Goal: Transaction & Acquisition: Purchase product/service

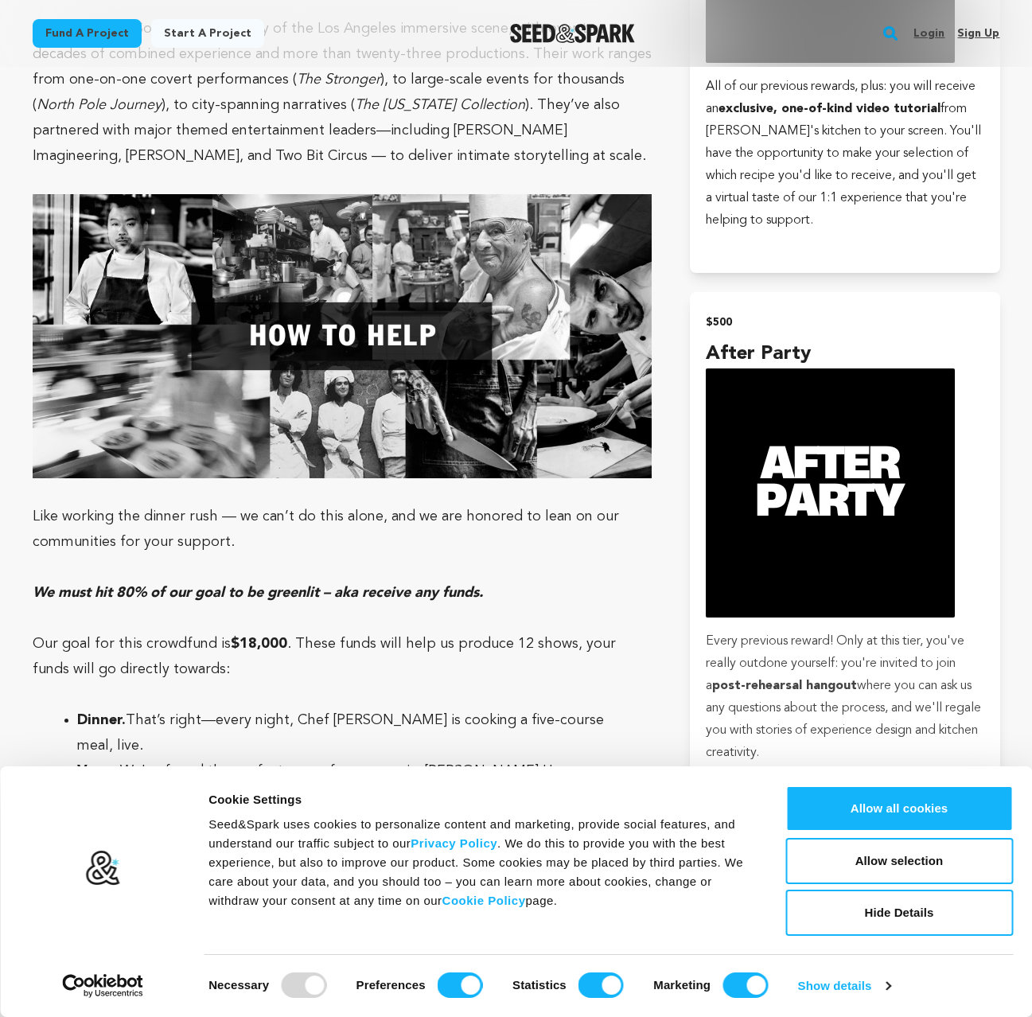
scroll to position [2814, 0]
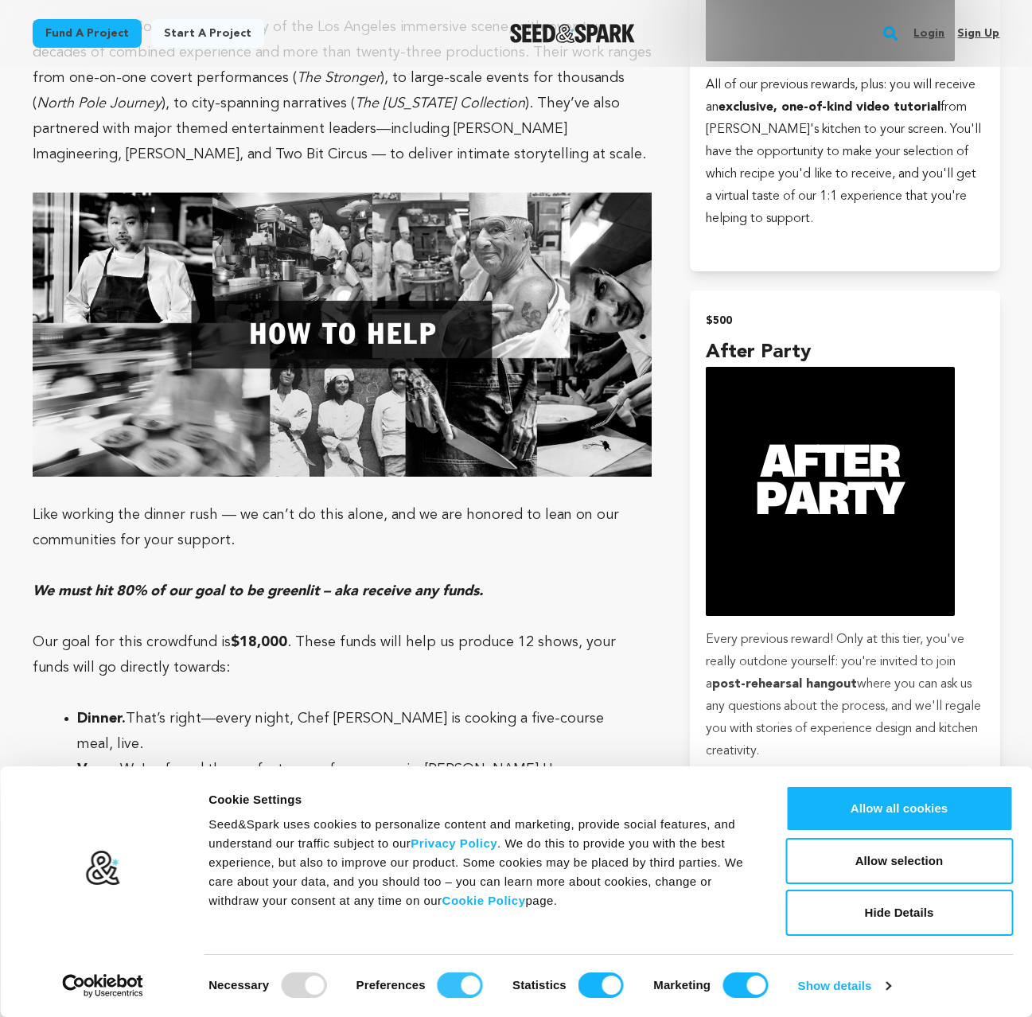
click at [444, 985] on input "Preferences" at bounding box center [460, 985] width 45 height 25
checkbox input "false"
click at [584, 986] on input "Statistics" at bounding box center [601, 985] width 45 height 25
checkbox input "false"
click at [741, 986] on input "Marketing" at bounding box center [745, 985] width 45 height 25
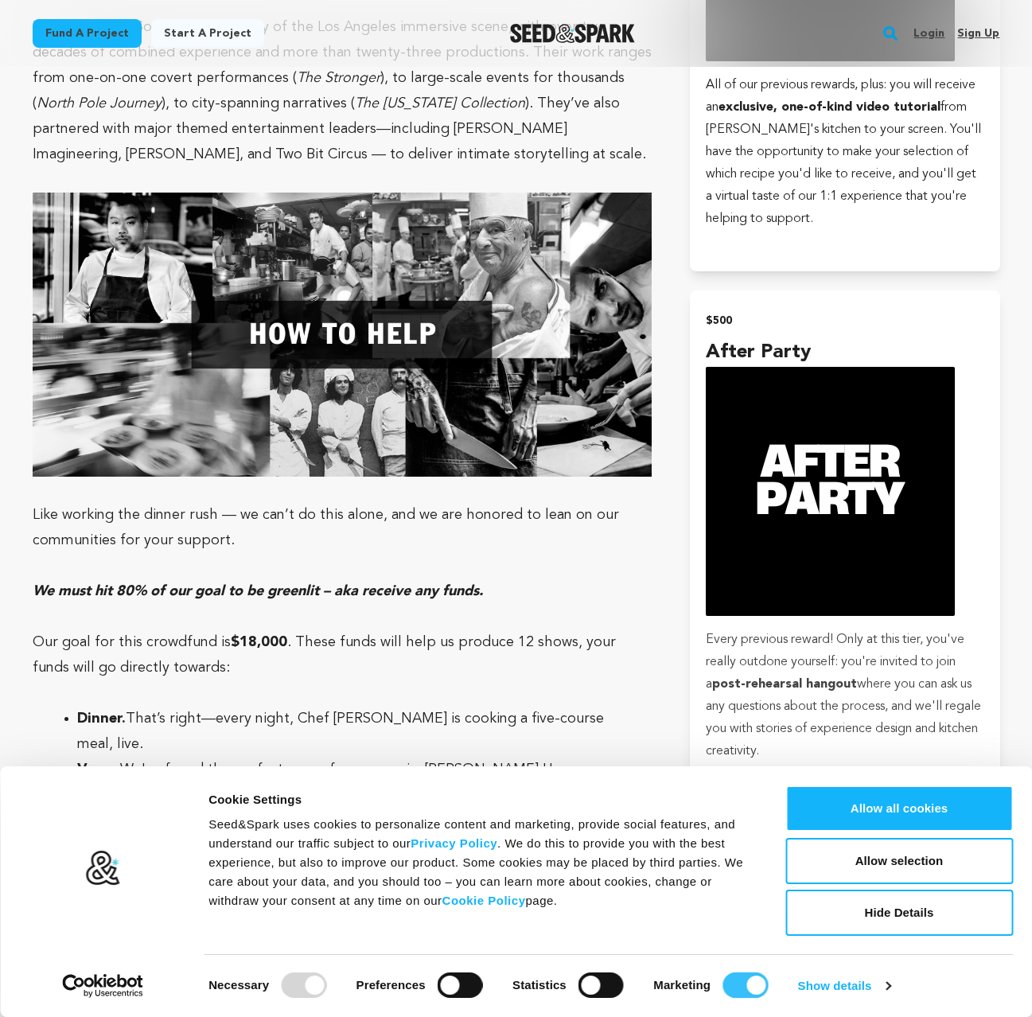
checkbox input "false"
click at [930, 860] on button "Allow selection" at bounding box center [900, 861] width 228 height 46
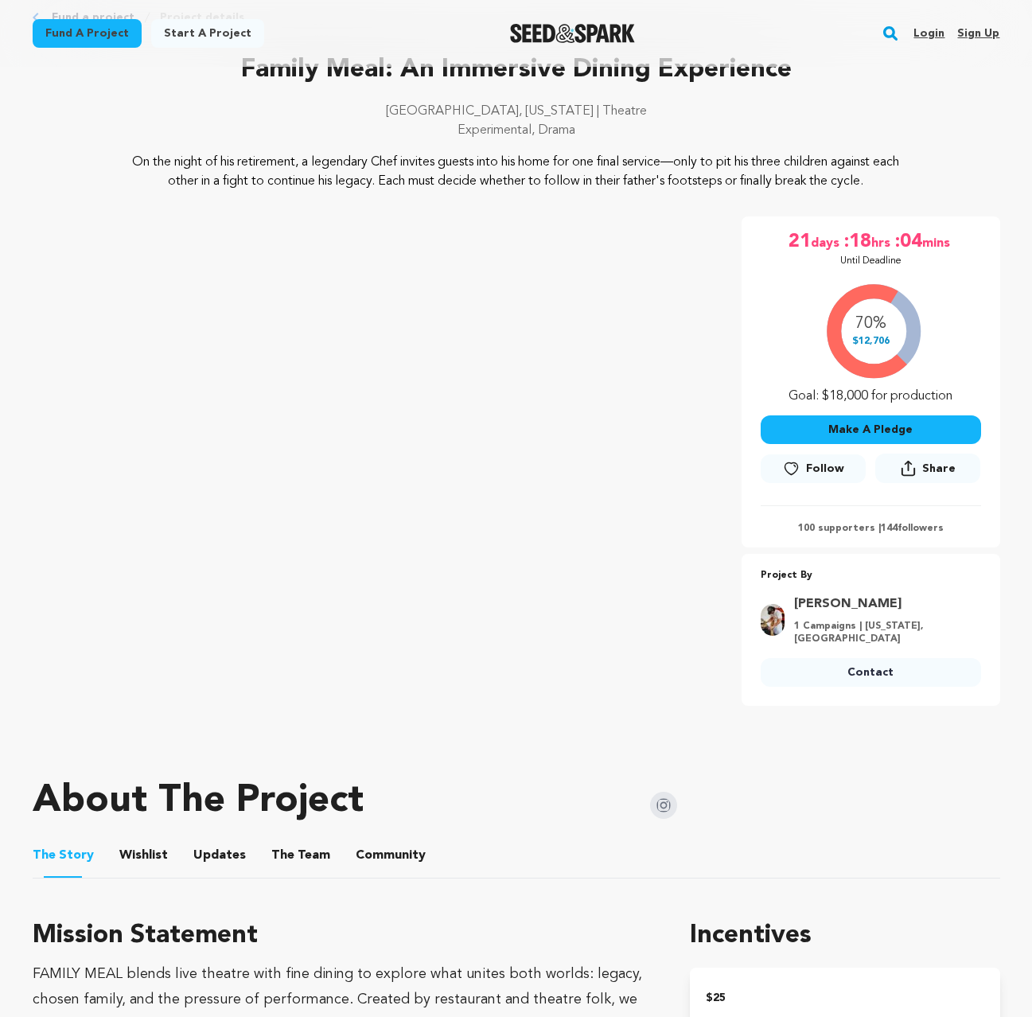
scroll to position [0, 0]
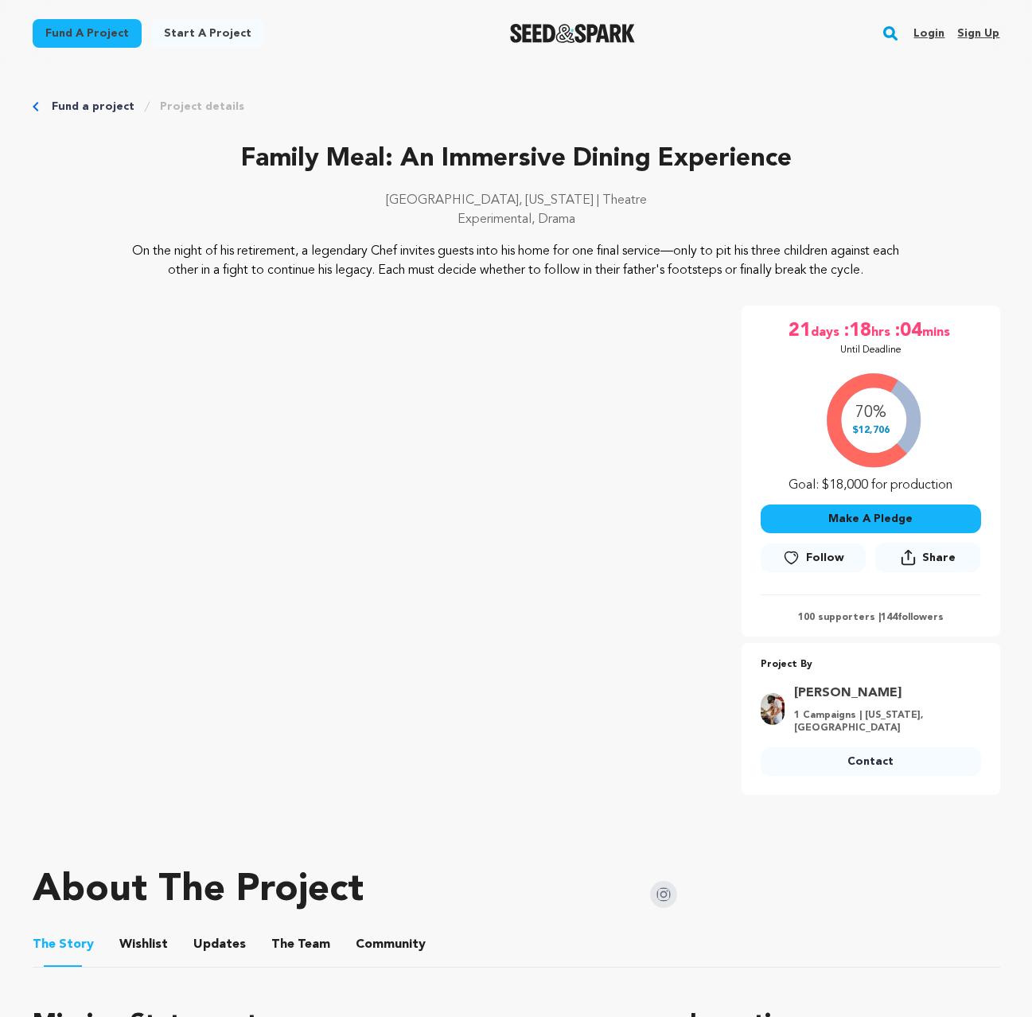
click at [883, 430] on div "70% $12,706 Goal: $18,000 for production" at bounding box center [871, 429] width 220 height 132
click at [850, 618] on p "100 supporters | 144 followers" at bounding box center [871, 617] width 220 height 13
click at [916, 618] on p "100 supporters | 144 followers" at bounding box center [871, 617] width 220 height 13
click at [825, 611] on p "100 supporters | 144 followers" at bounding box center [871, 617] width 220 height 13
click at [835, 620] on p "100 supporters | 144 followers" at bounding box center [871, 617] width 220 height 13
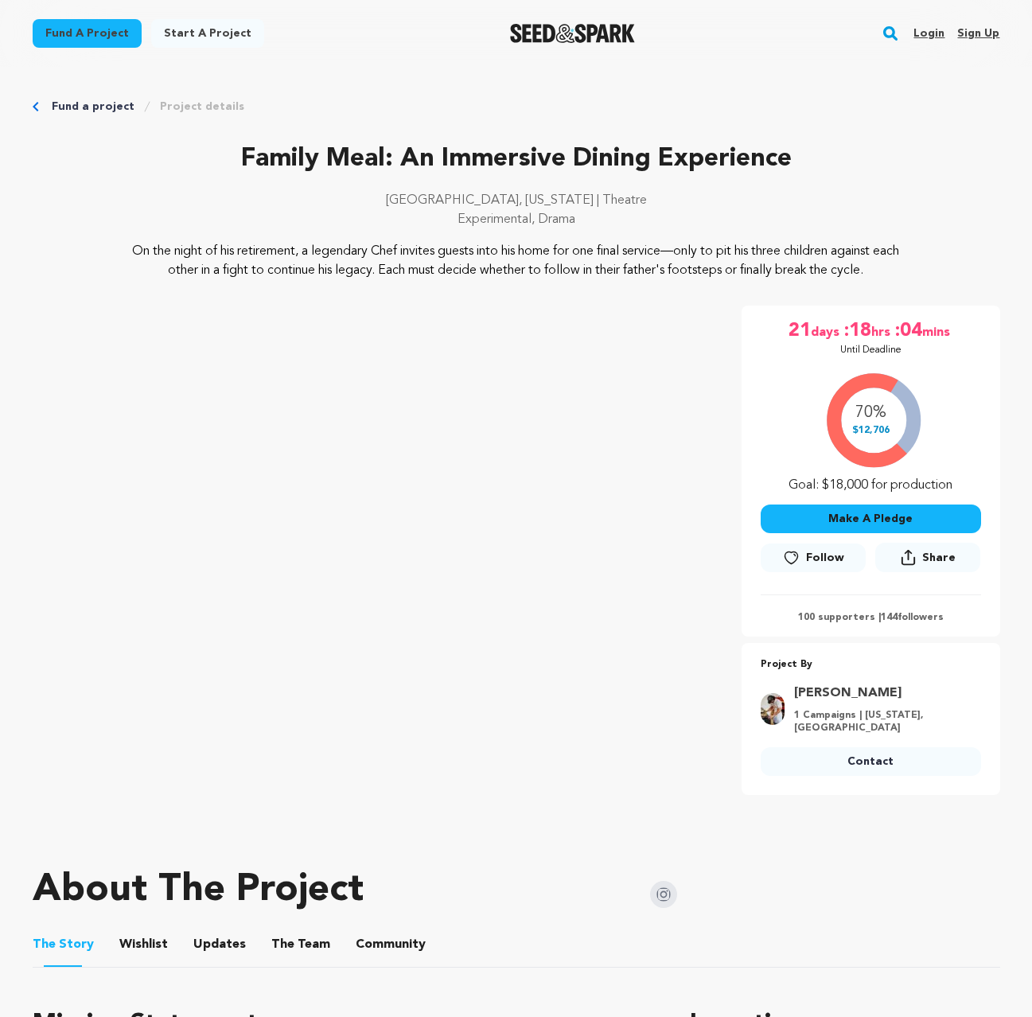
click at [686, 219] on p "Experimental, Drama" at bounding box center [517, 219] width 968 height 19
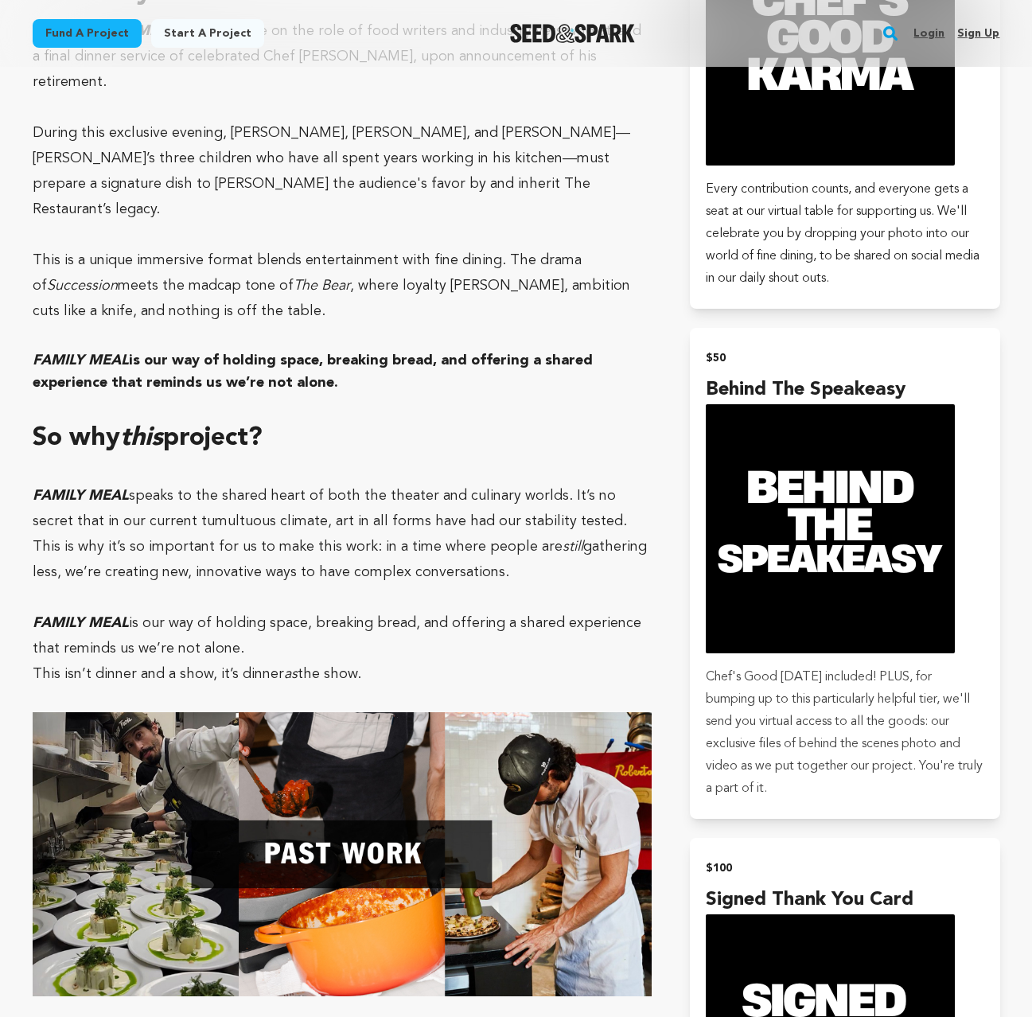
scroll to position [188, 0]
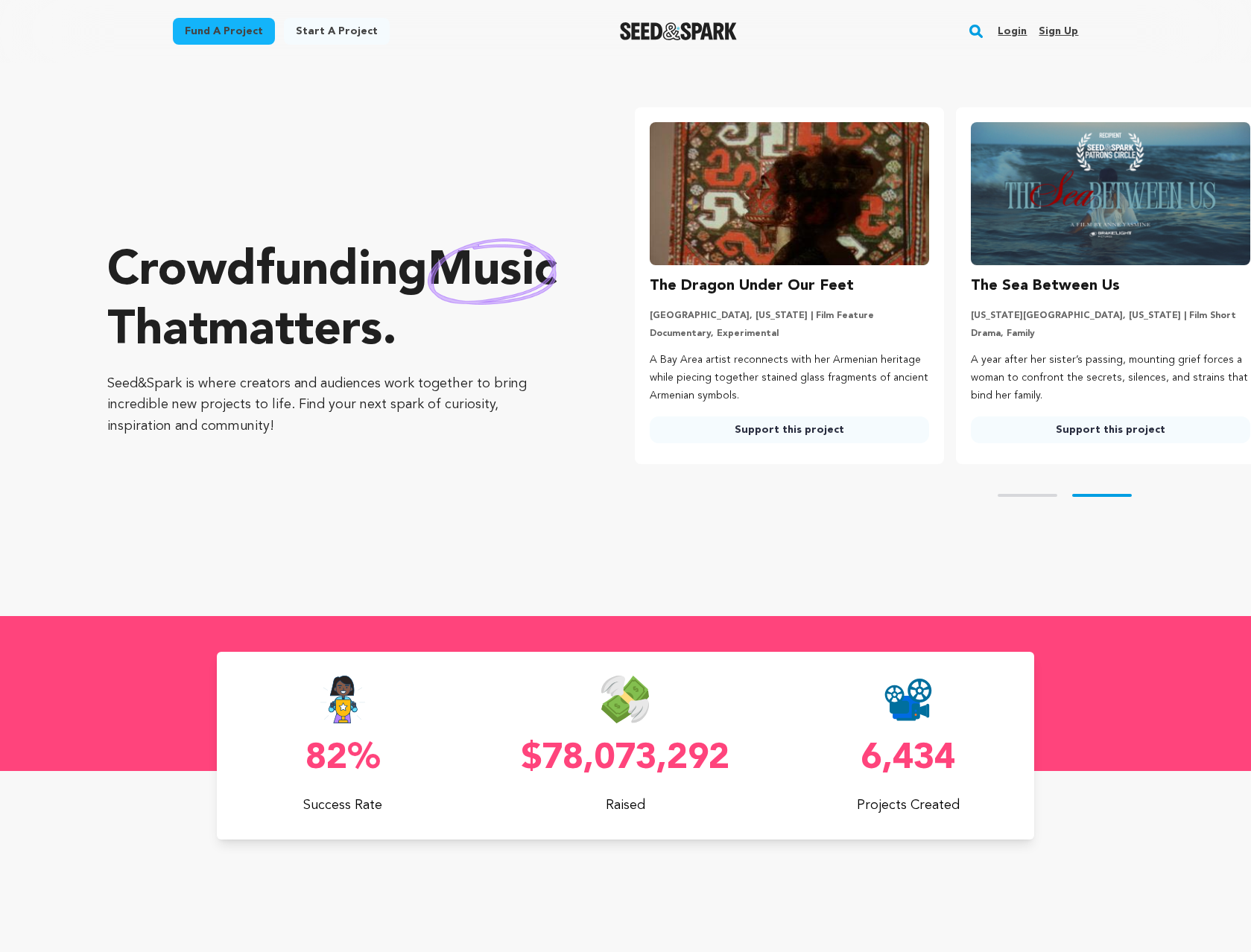
scroll to position [0, 333]
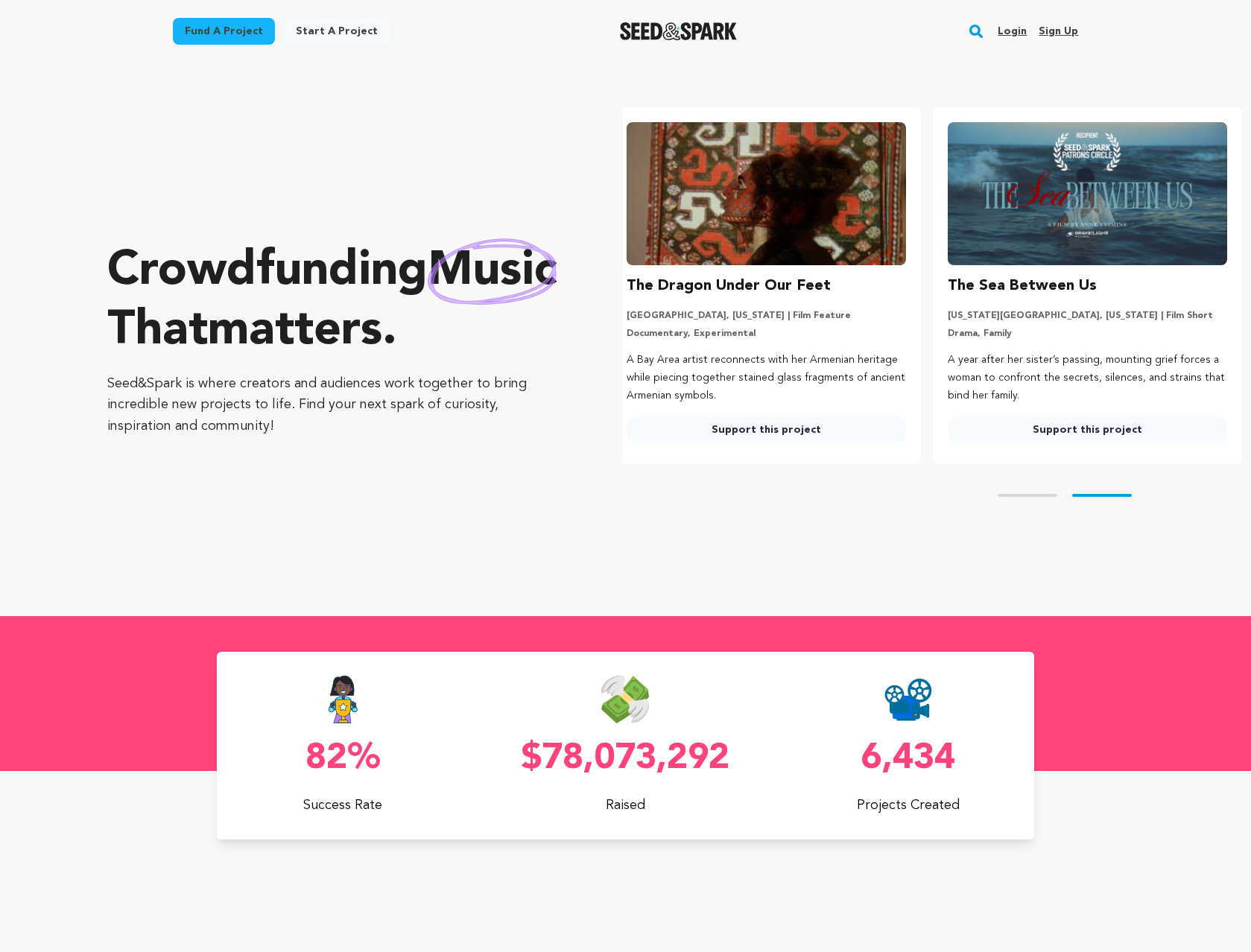
click at [676, 35] on img "Seed&Spark Homepage" at bounding box center [678, 31] width 117 height 18
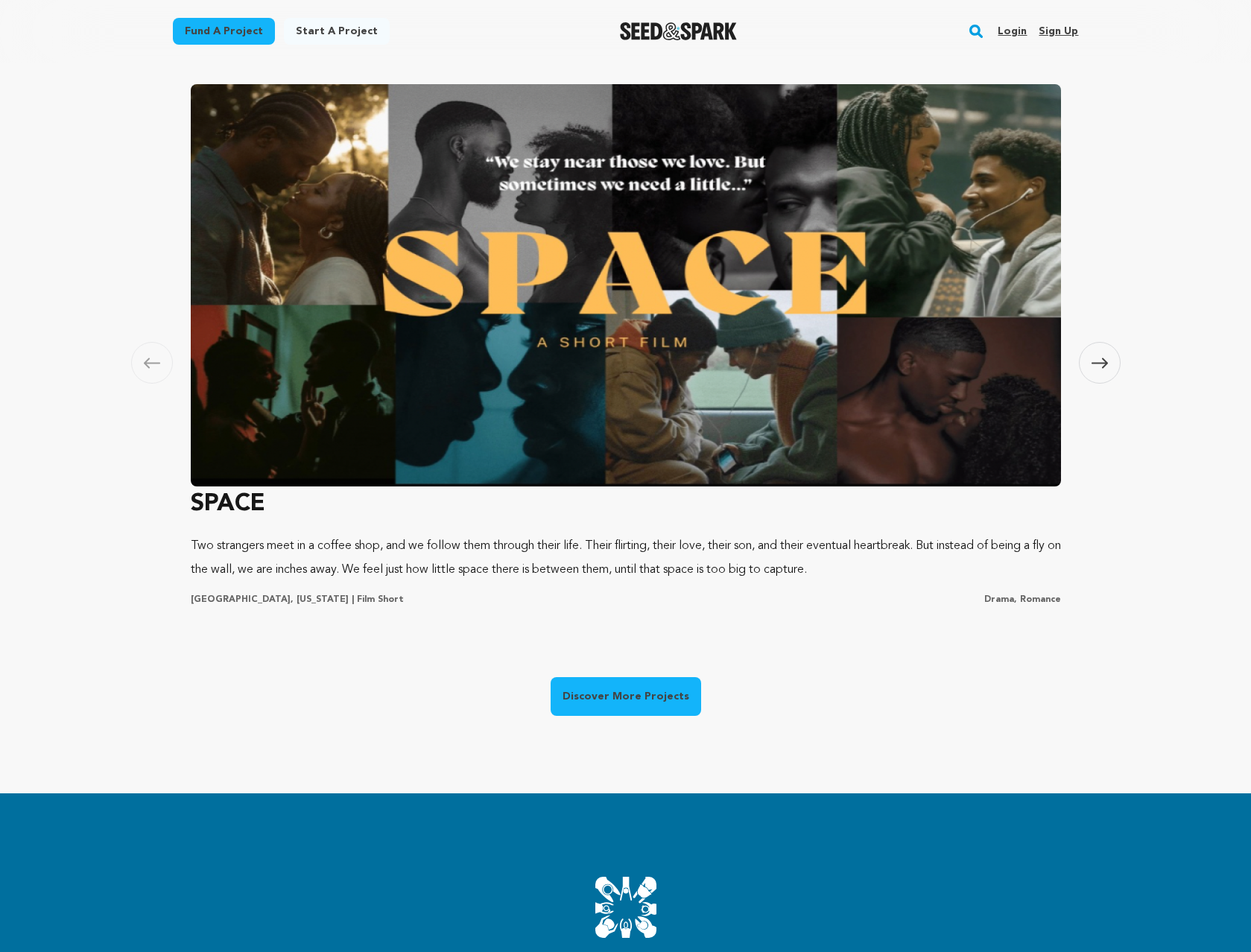
scroll to position [0, 333]
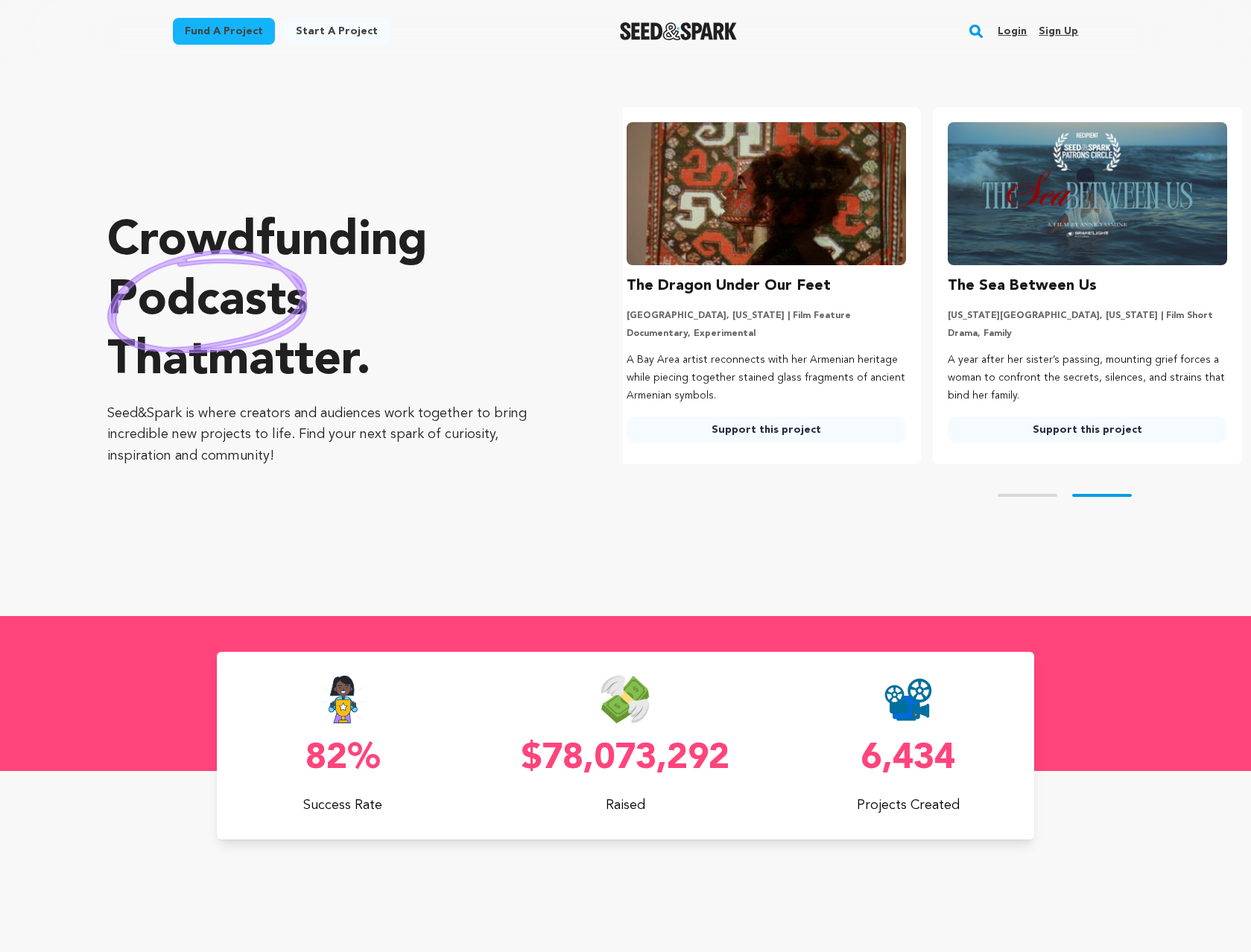
click at [978, 33] on rect "button" at bounding box center [976, 31] width 18 height 18
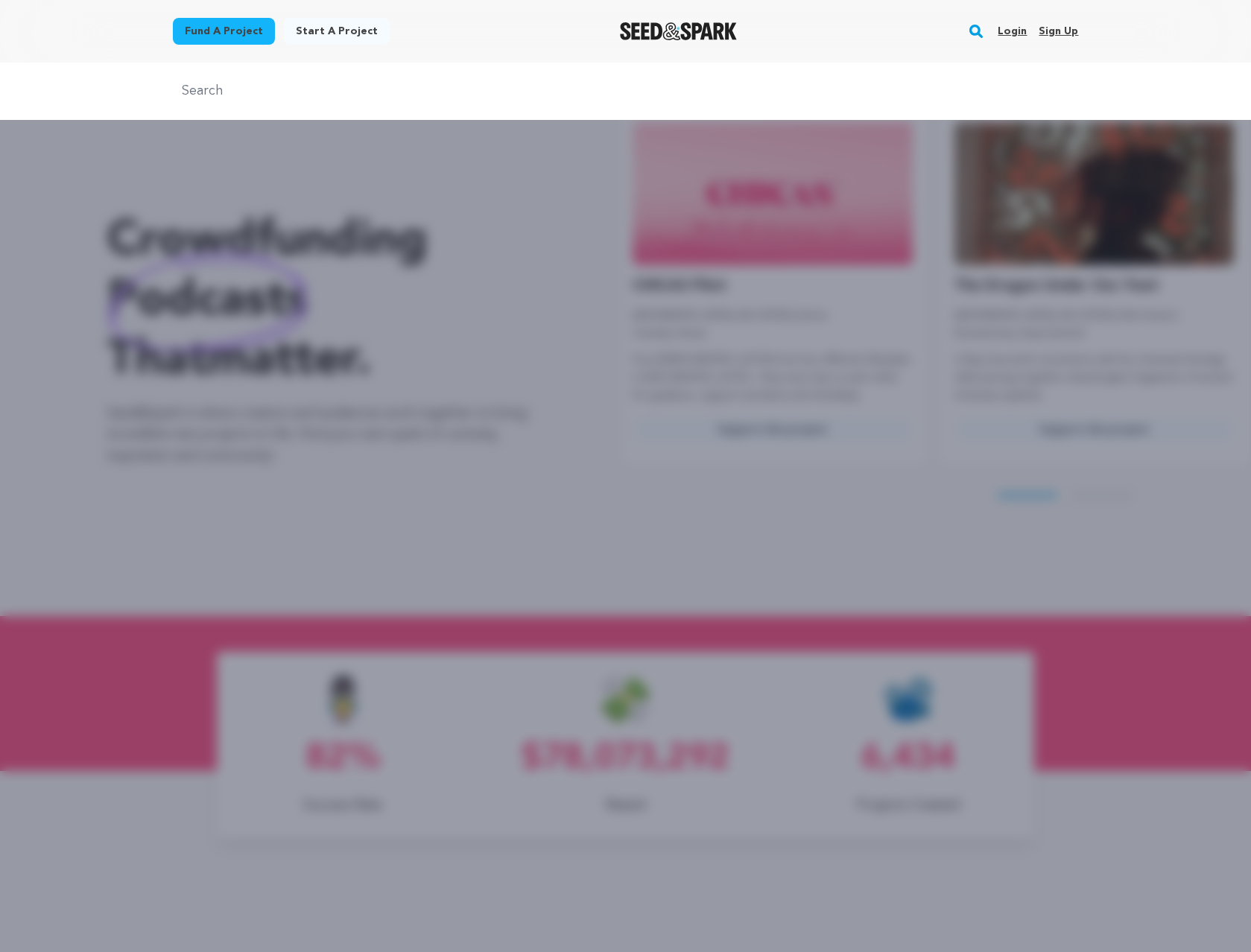
scroll to position [0, 0]
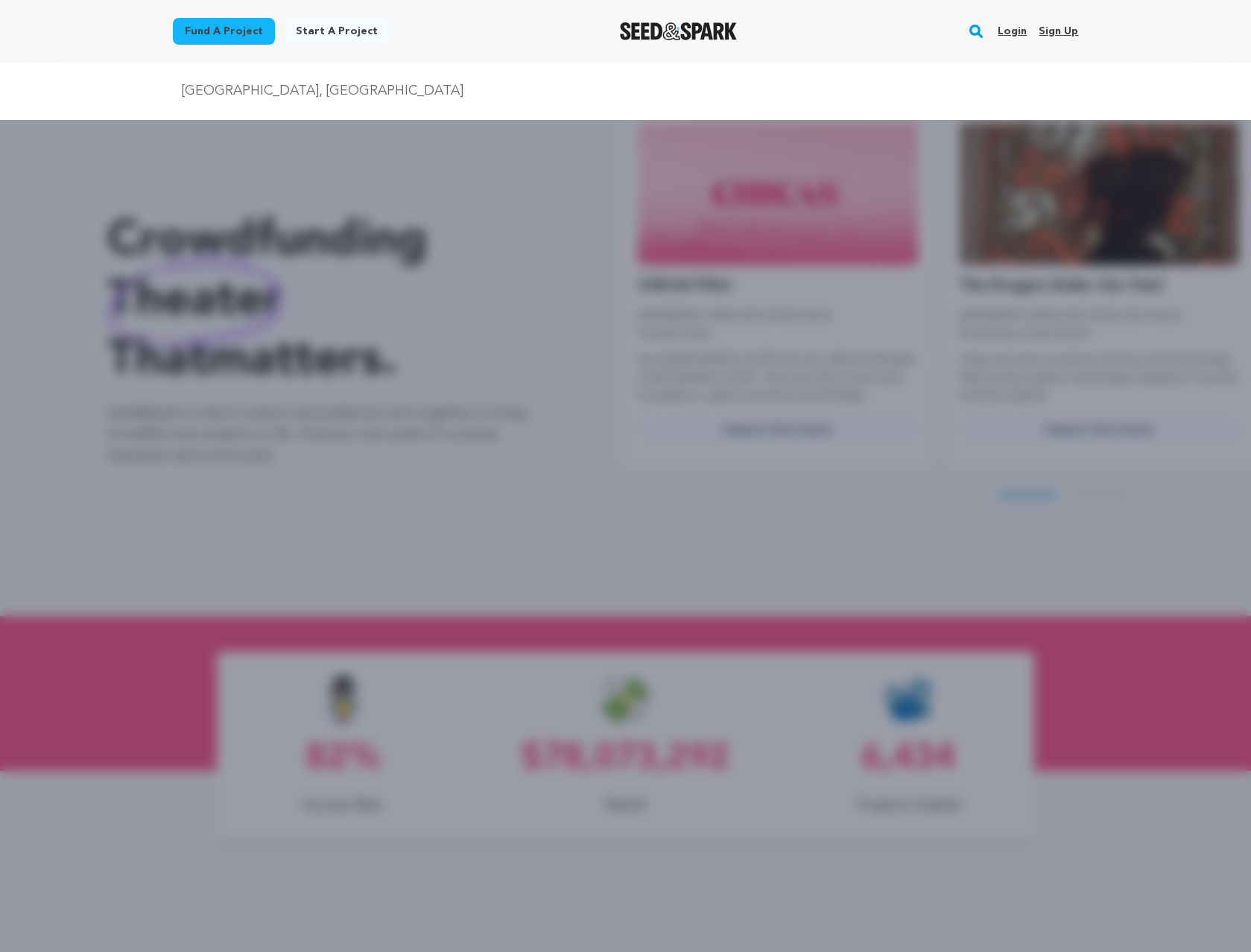
type input "portland, or"
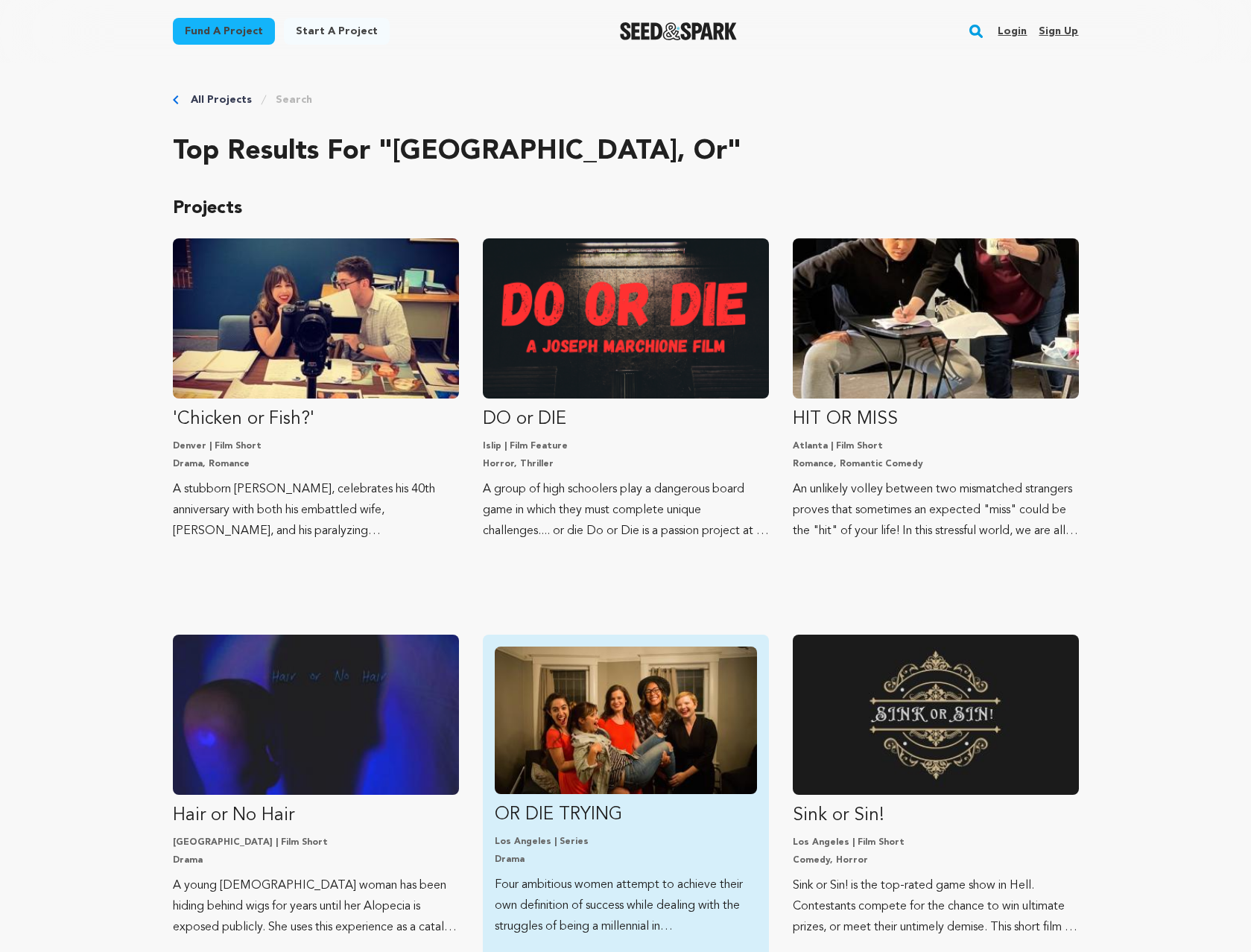
click at [659, 678] on img "Fund OR DIE TRYING" at bounding box center [626, 721] width 262 height 148
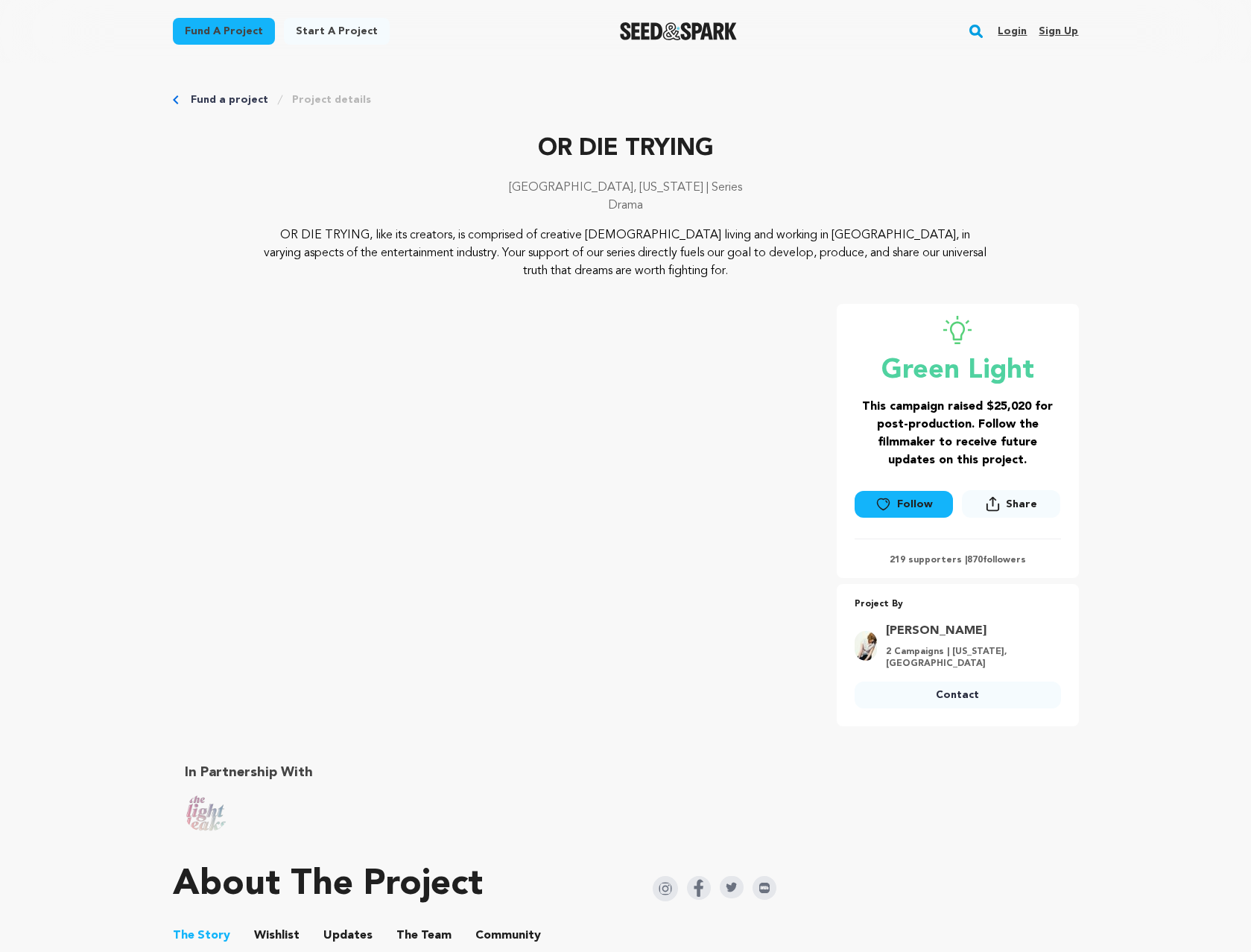
click at [582, 186] on p "Los Angeles, California | Series" at bounding box center [626, 187] width 906 height 18
click at [636, 184] on p "Los Angeles, California | Series" at bounding box center [626, 187] width 906 height 18
click at [565, 190] on p "Los Angeles, California | Series" at bounding box center [626, 187] width 906 height 18
drag, startPoint x: 228, startPoint y: 102, endPoint x: 244, endPoint y: 106, distance: 16.5
click at [228, 103] on link "Fund a project" at bounding box center [229, 100] width 78 height 15
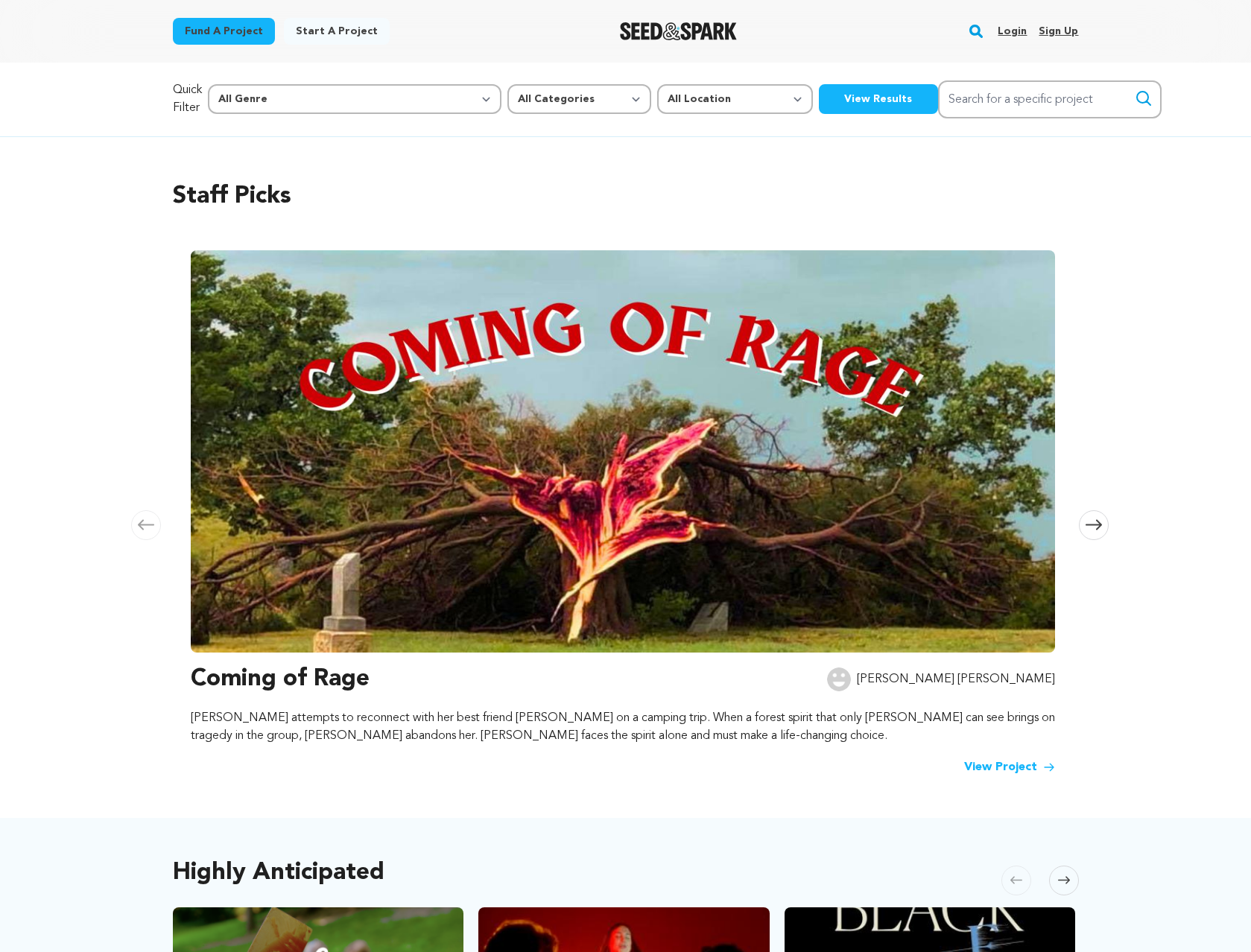
click at [201, 32] on link "Fund a project" at bounding box center [224, 31] width 102 height 27
click at [657, 101] on select "All Location Everywhere United States Canada" at bounding box center [735, 99] width 155 height 30
select select "1671"
click at [657, 84] on select "All Location Everywhere United States Canada" at bounding box center [735, 99] width 155 height 30
click at [819, 96] on button "View Results" at bounding box center [878, 99] width 119 height 30
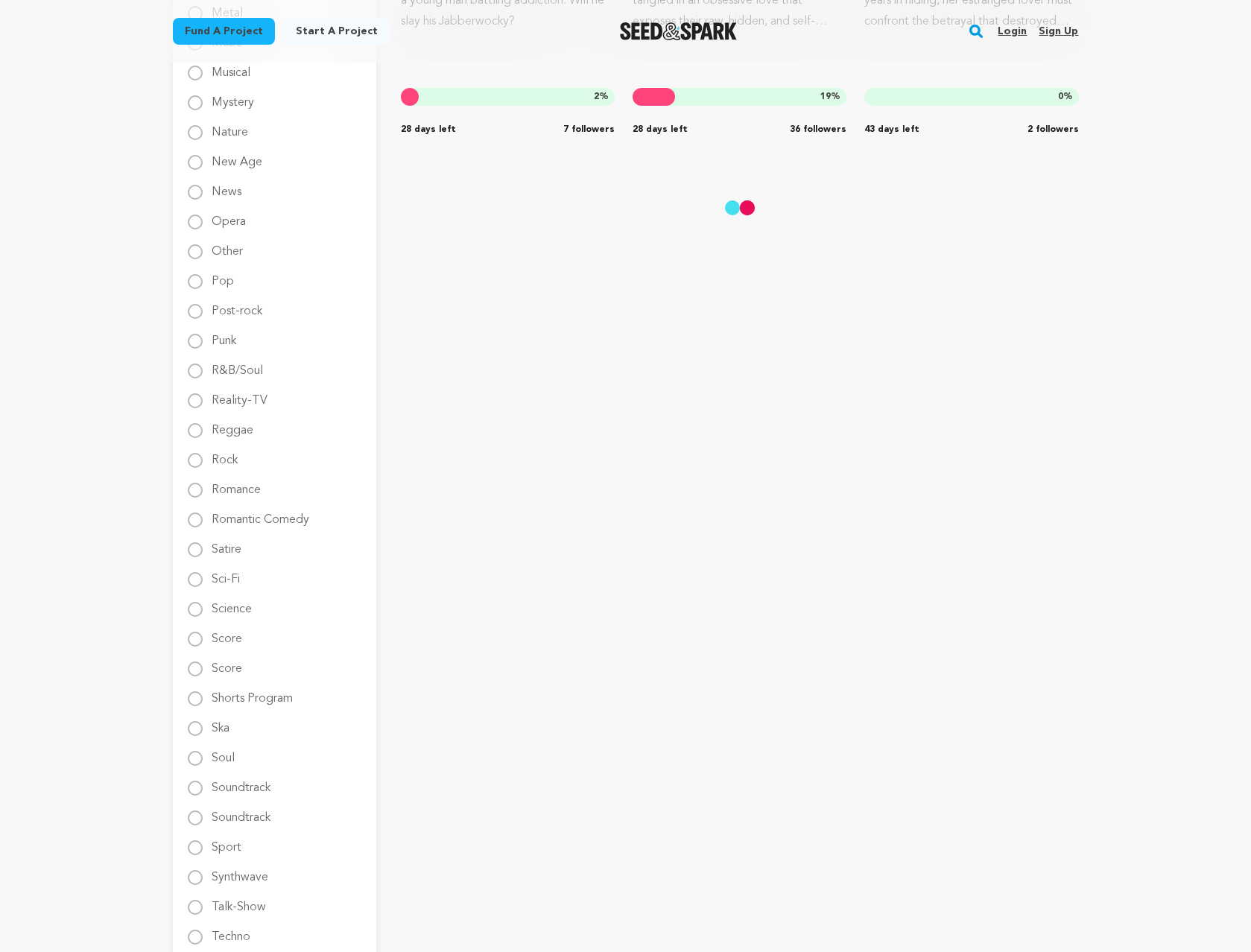
scroll to position [2237, 0]
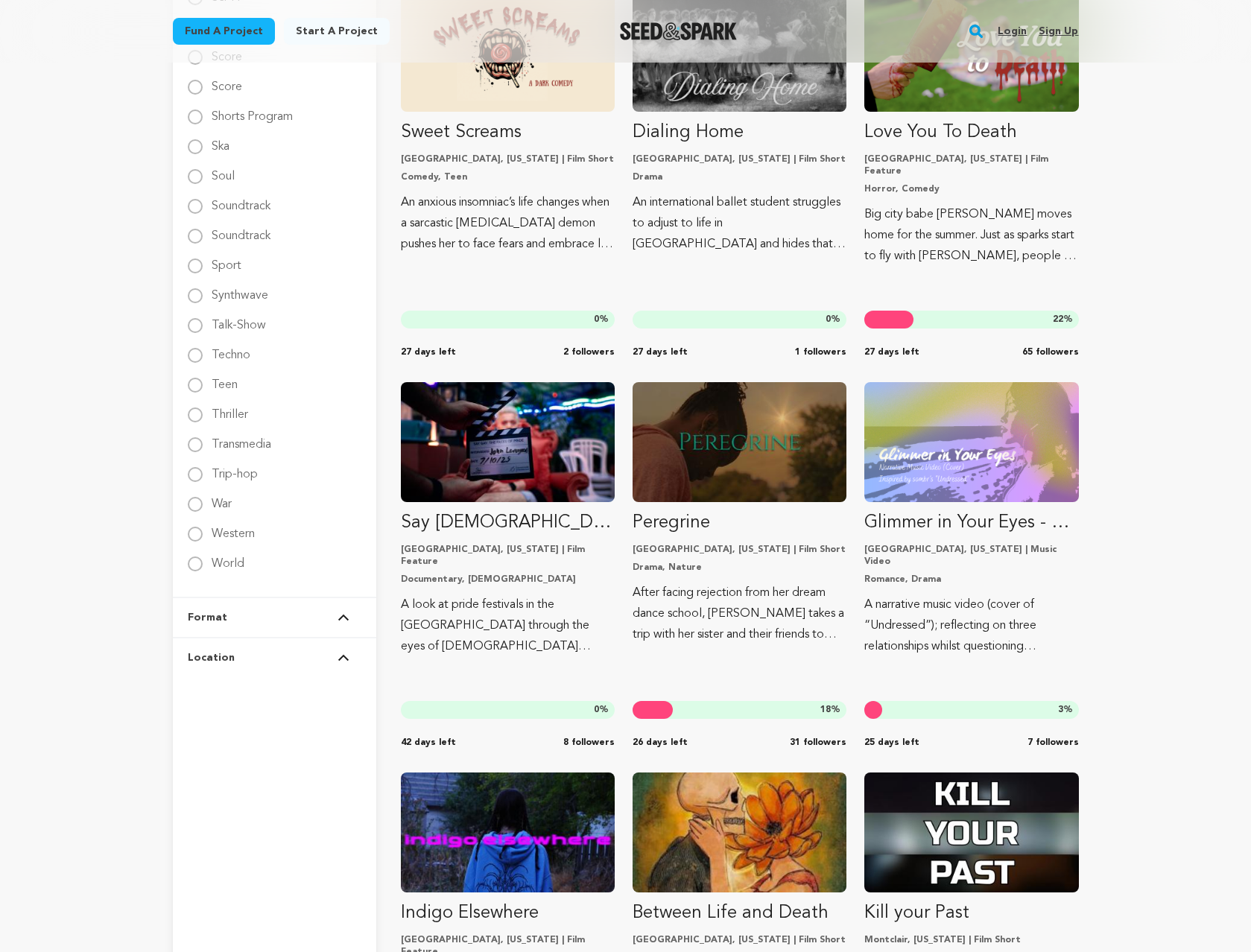
click at [348, 659] on button "Location" at bounding box center [274, 657] width 173 height 38
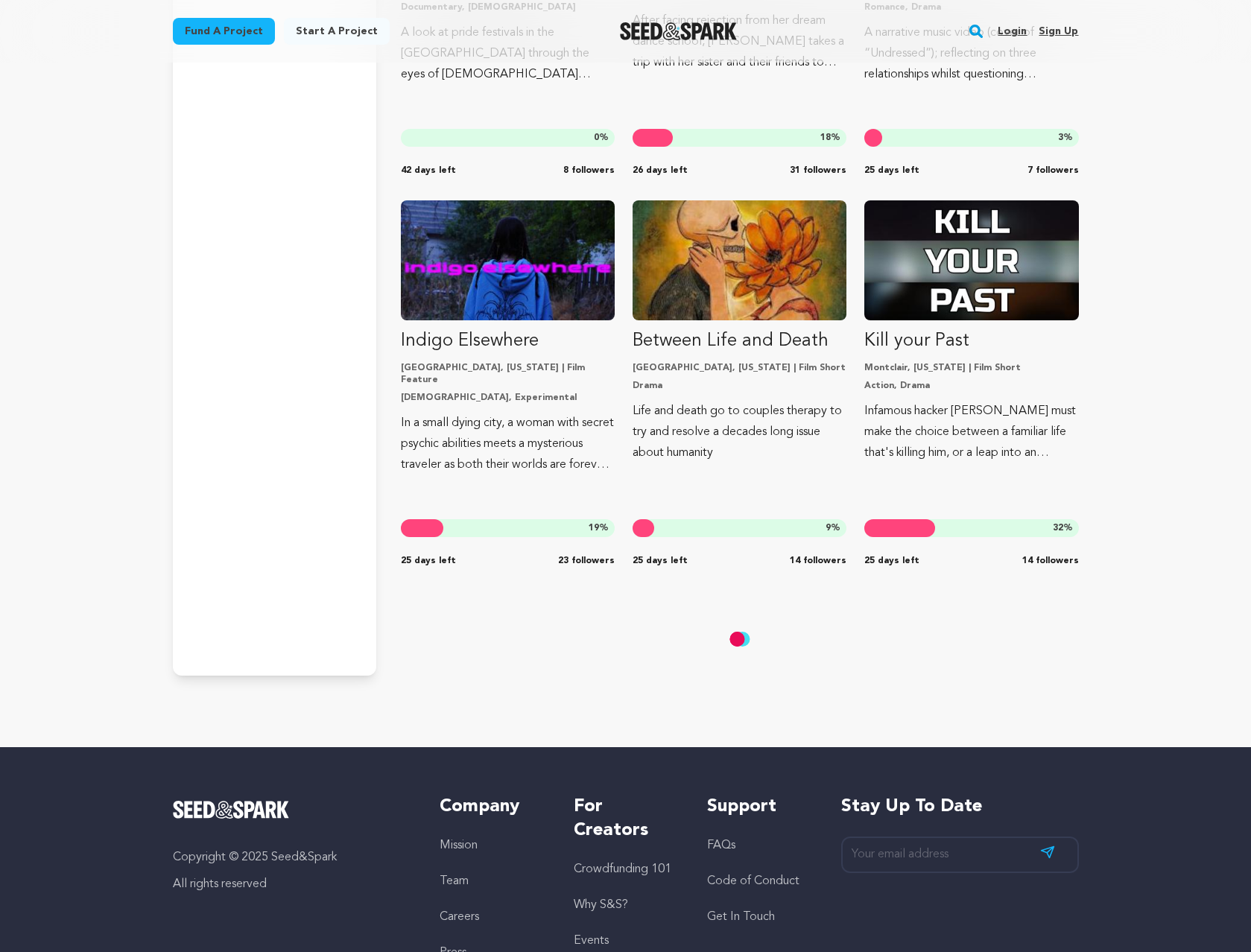
scroll to position [2874, 0]
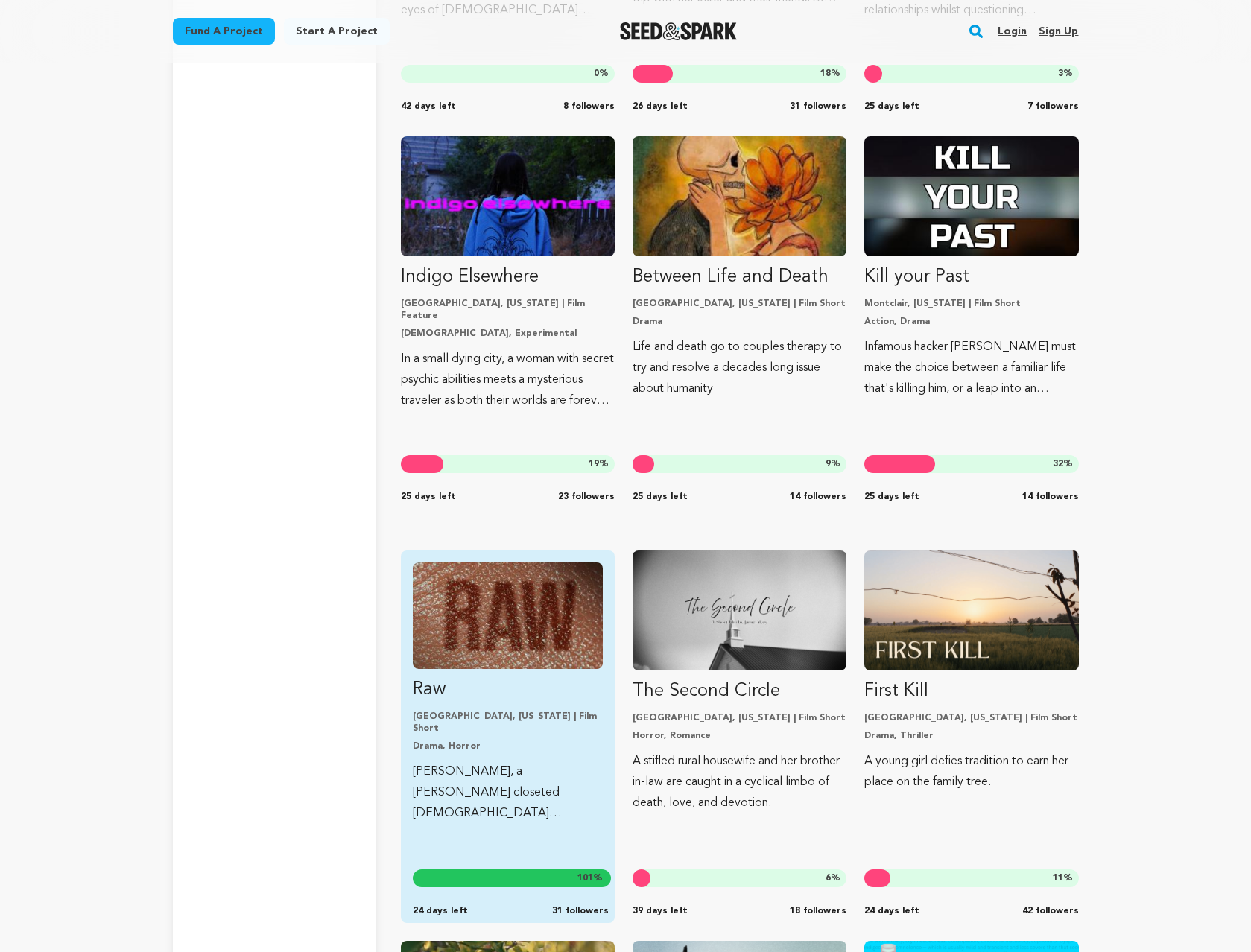
click at [570, 608] on img "Fund Raw" at bounding box center [508, 616] width 190 height 107
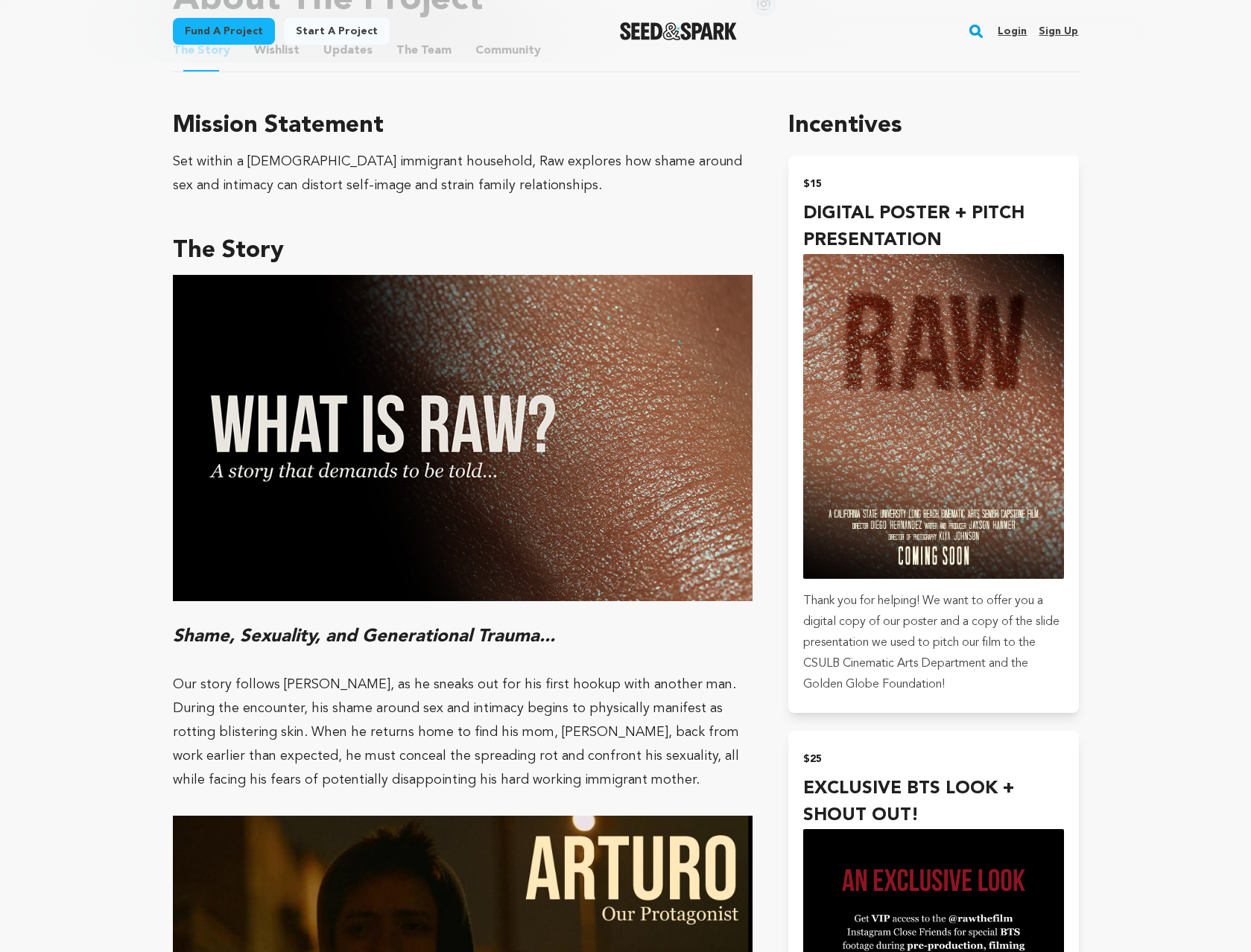
scroll to position [1296, 0]
